Goal: Obtain resource: Obtain resource

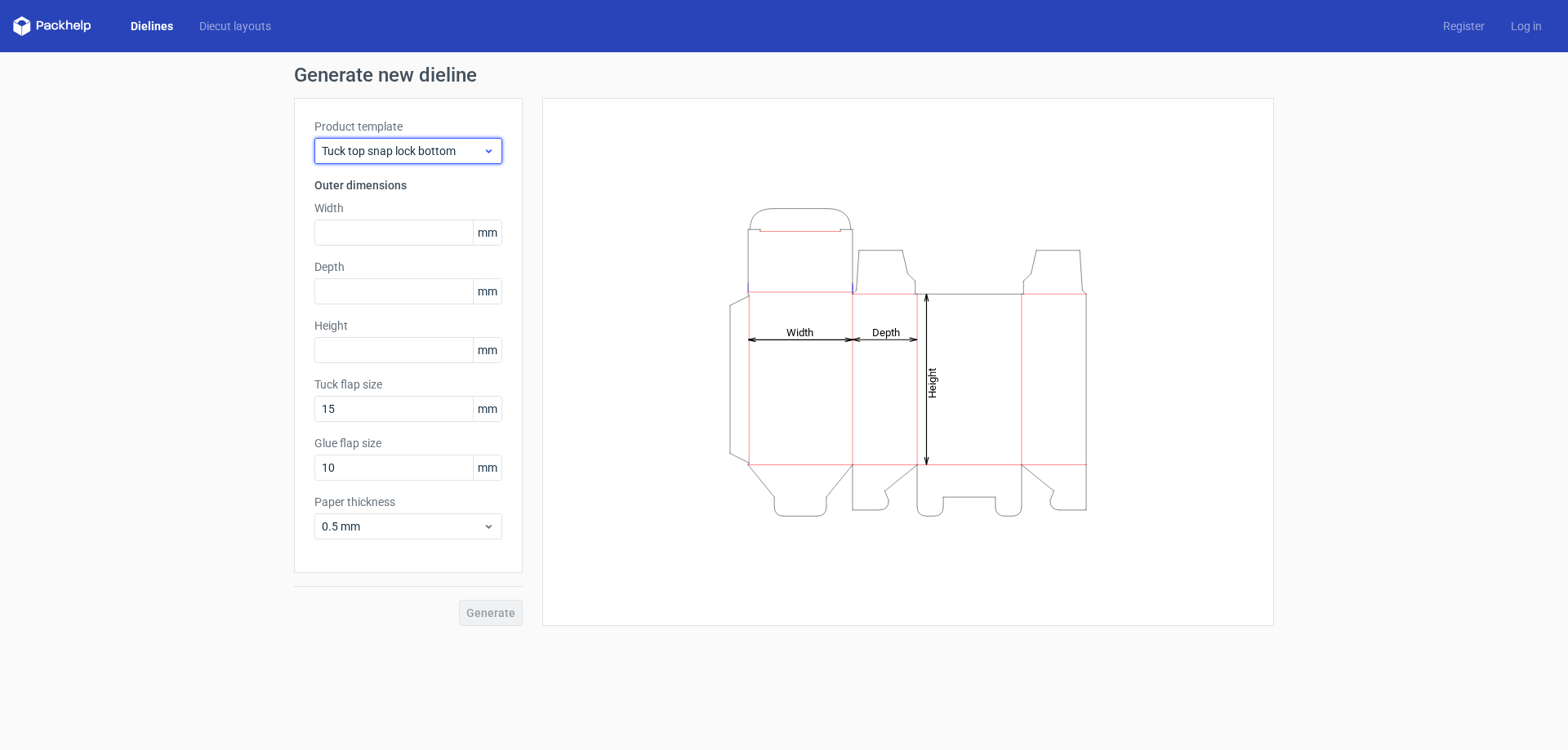
click at [374, 147] on span "Tuck top snap lock bottom" at bounding box center [402, 151] width 161 height 16
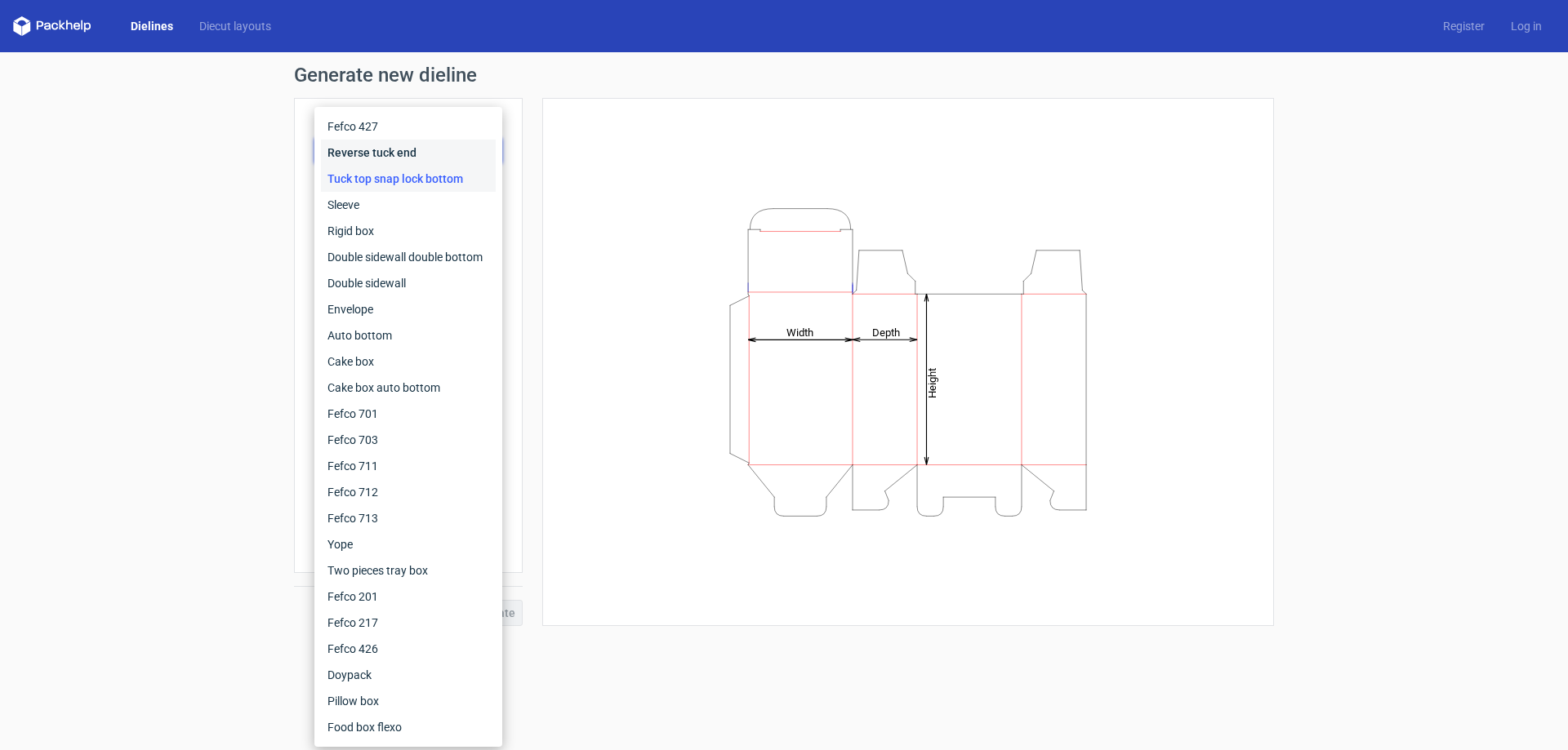
click at [367, 147] on div "Reverse tuck end" at bounding box center [408, 152] width 175 height 26
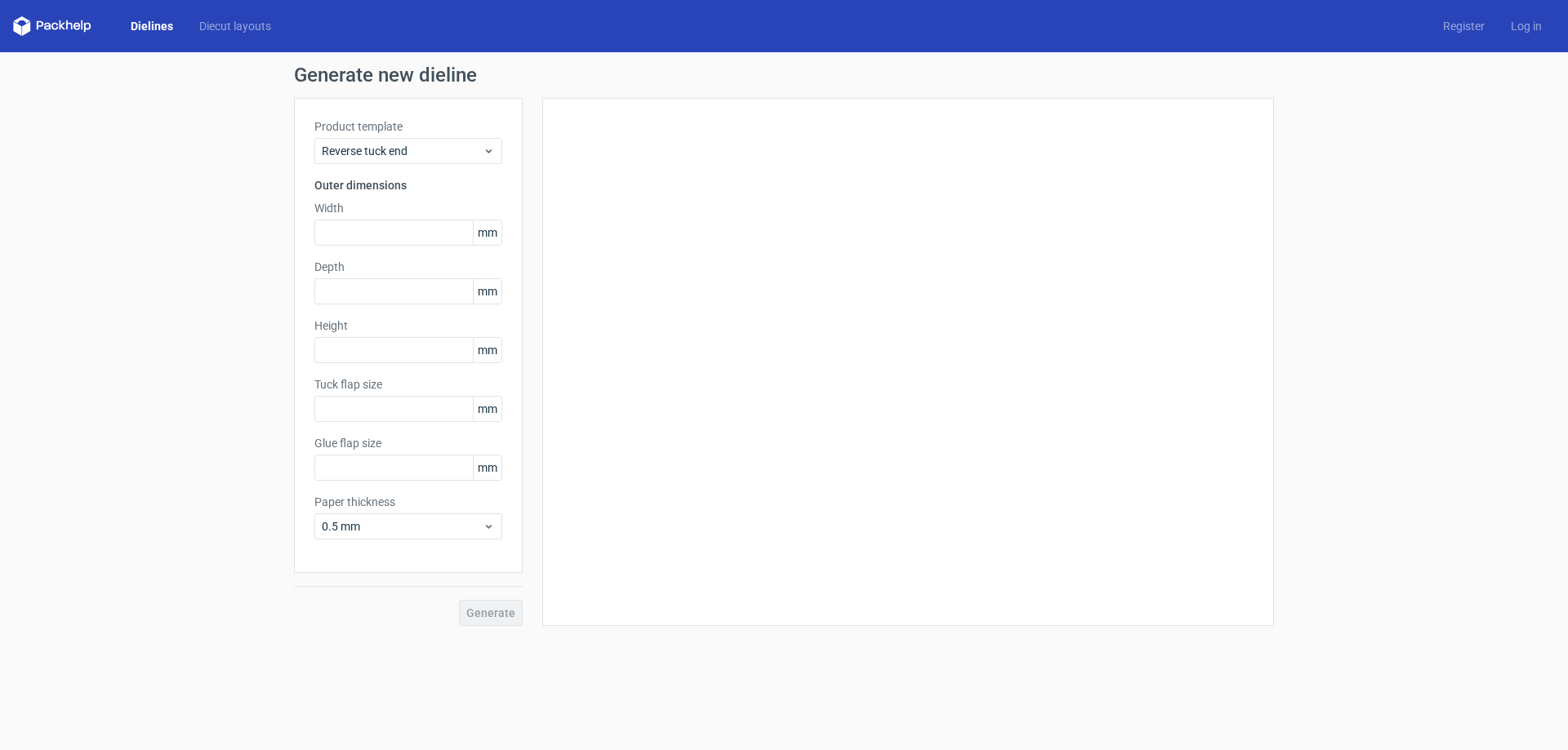
type input "15"
type input "10"
drag, startPoint x: 355, startPoint y: 412, endPoint x: 305, endPoint y: 405, distance: 50.5
click at [305, 405] on div "Product template Reverse tuck end Outer dimensions Width mm Depth mm Height [PE…" at bounding box center [408, 336] width 229 height 475
click at [362, 405] on input "15" at bounding box center [408, 408] width 188 height 26
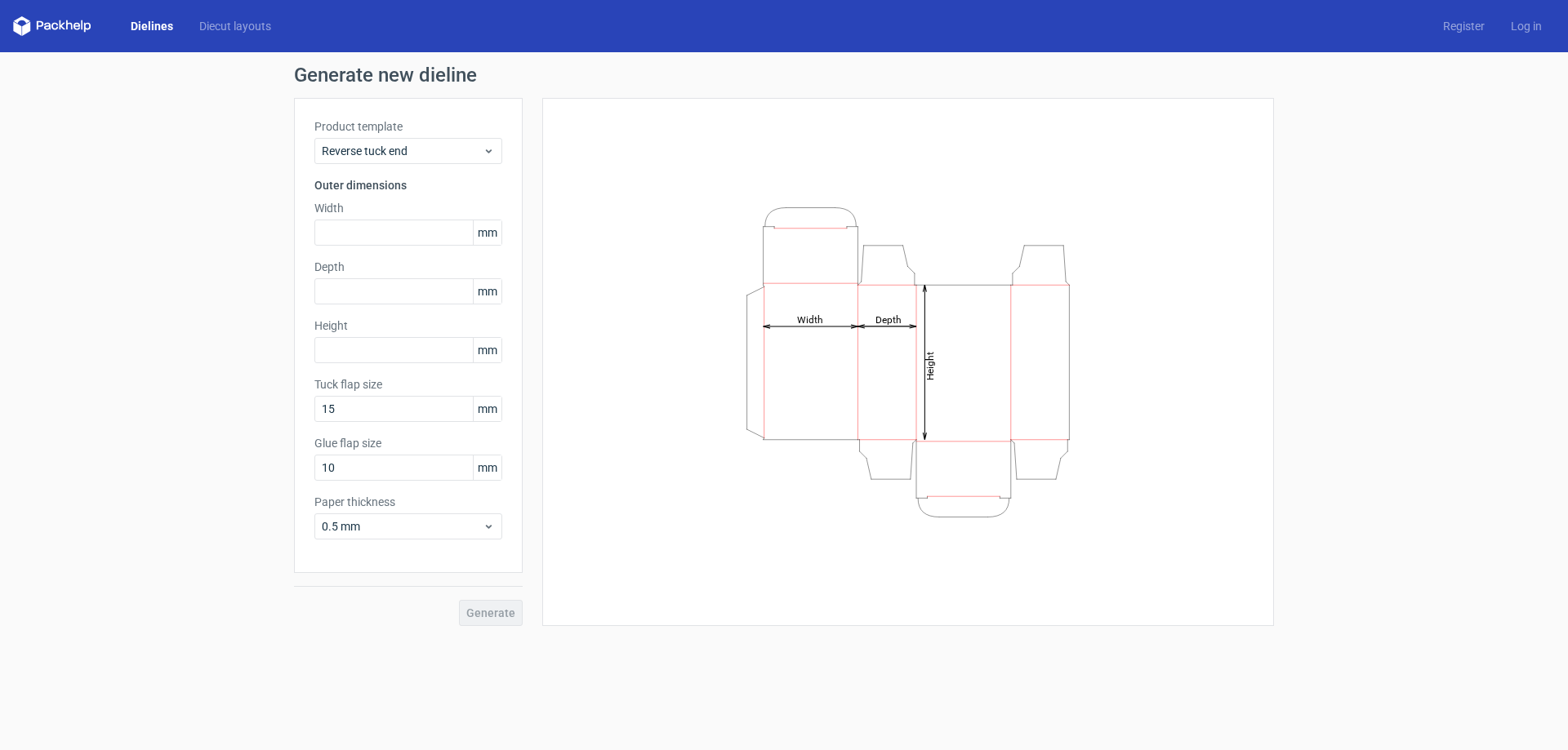
click at [364, 247] on div "Product template Reverse tuck end Outer dimensions Width mm Depth mm Height [PE…" at bounding box center [408, 336] width 229 height 475
click at [355, 237] on input "text" at bounding box center [408, 232] width 188 height 26
type input "42"
click at [363, 283] on input "text" at bounding box center [408, 291] width 188 height 26
type input "42"
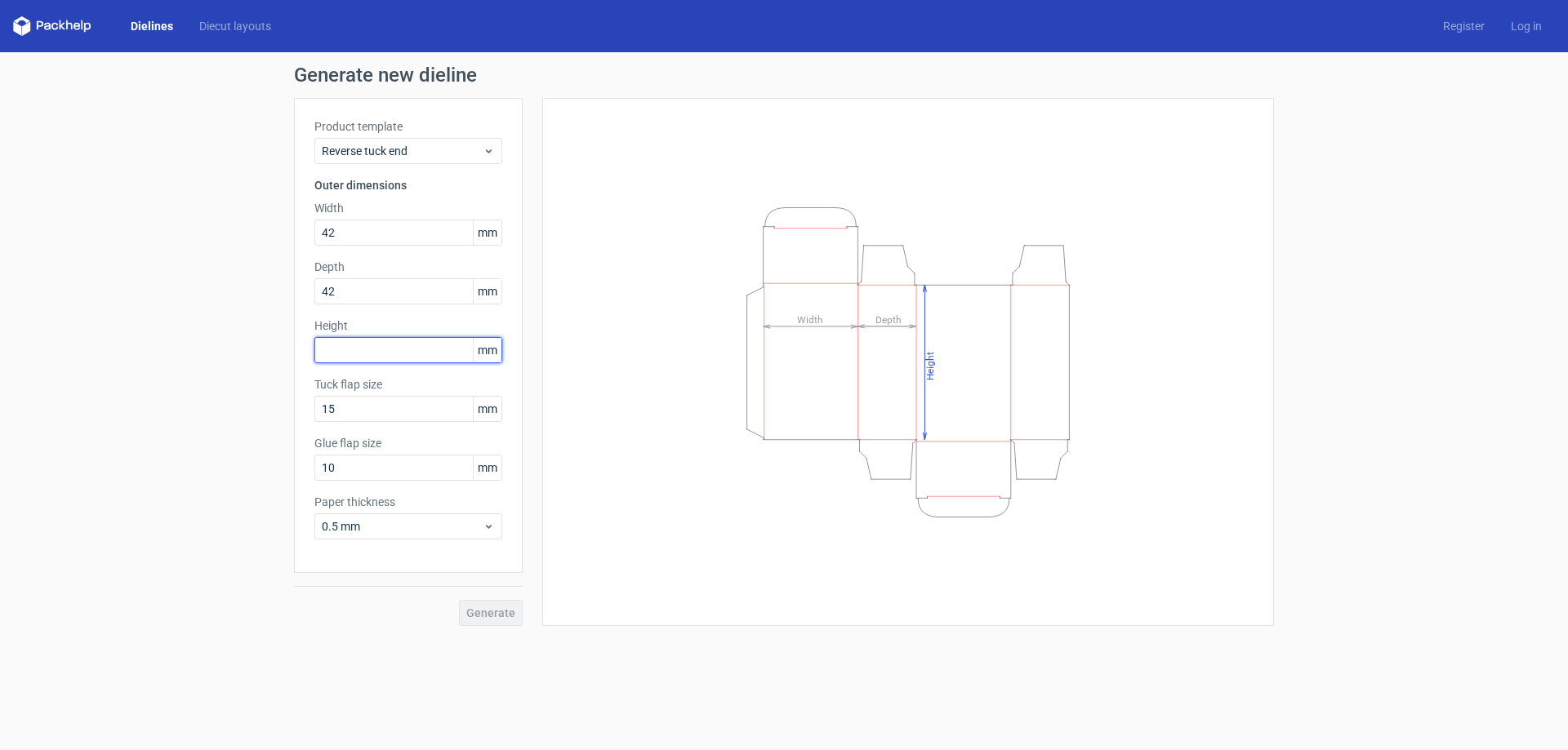
click at [382, 353] on input "text" at bounding box center [408, 350] width 188 height 26
type input "42"
click at [459, 600] on button "Generate" at bounding box center [490, 612] width 63 height 26
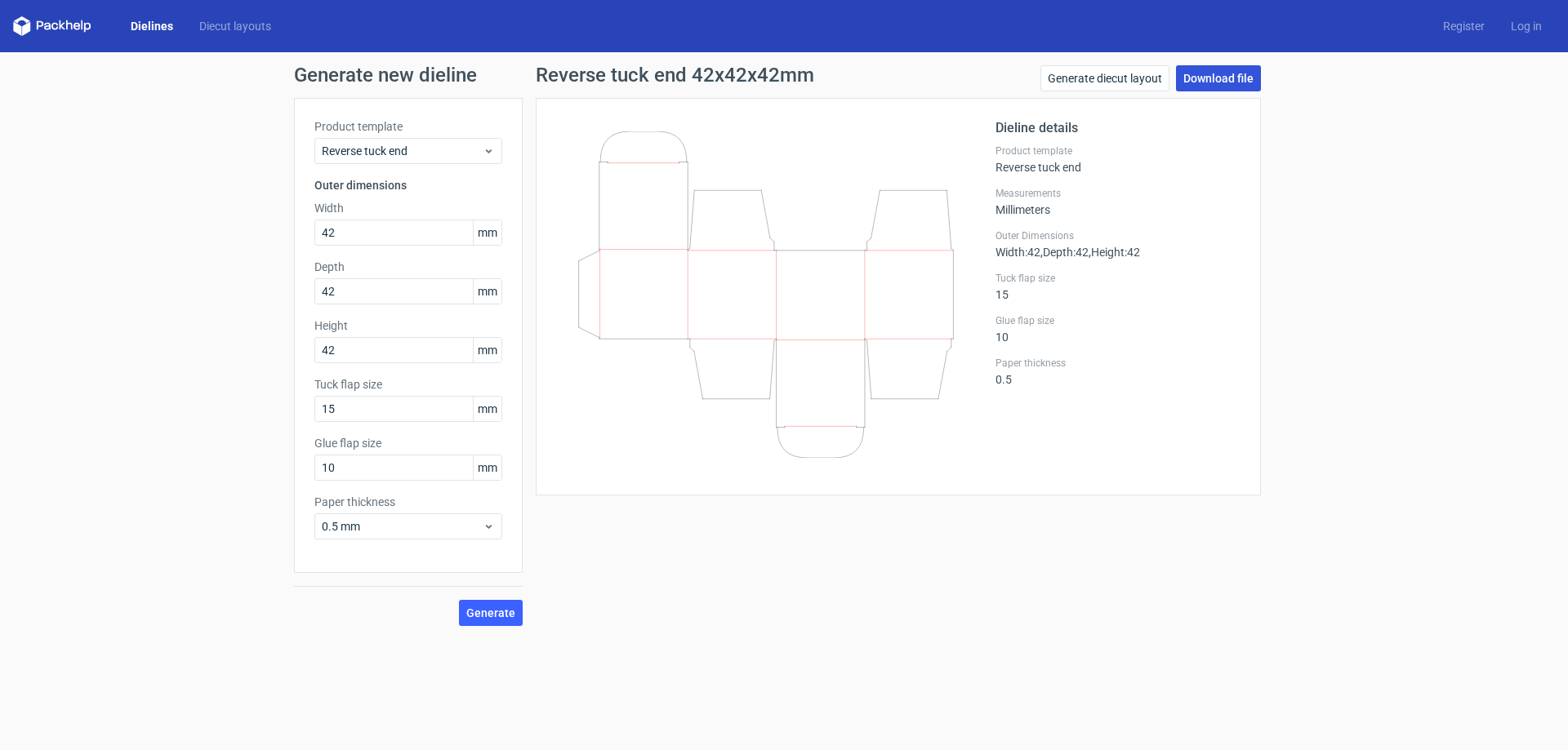
click at [1206, 79] on link "Download file" at bounding box center [1218, 78] width 85 height 26
